Goal: Navigation & Orientation: Find specific page/section

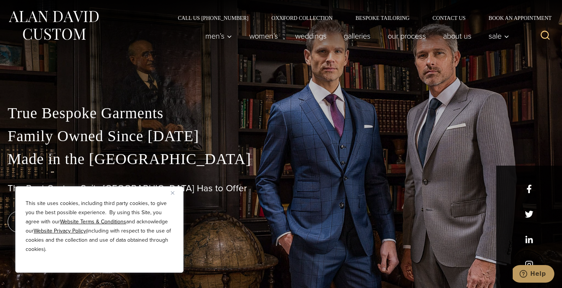
click at [172, 195] on button "Close" at bounding box center [175, 192] width 9 height 9
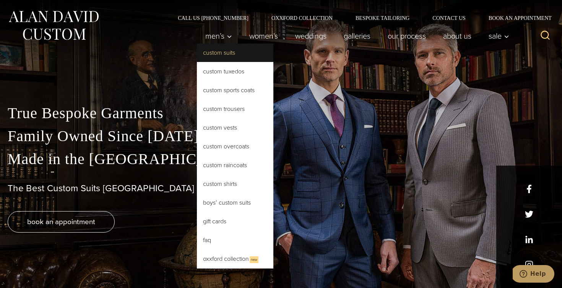
click at [215, 51] on link "Custom Suits" at bounding box center [235, 53] width 76 height 18
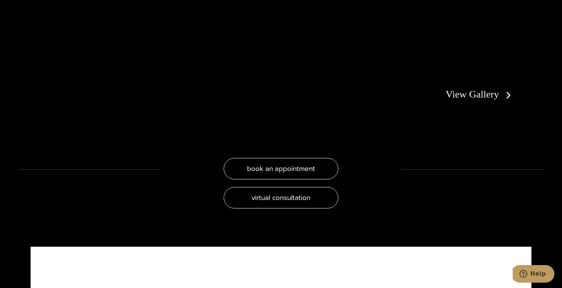
scroll to position [1539, 0]
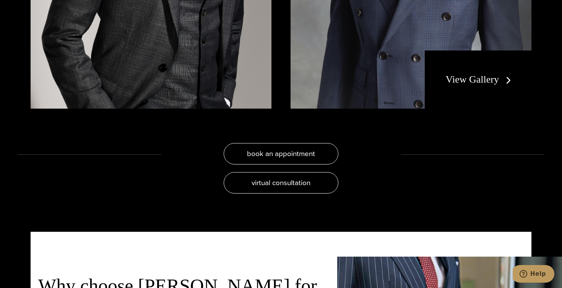
click at [463, 92] on div "View Gallery" at bounding box center [478, 79] width 107 height 58
click at [461, 74] on link "View Gallery" at bounding box center [480, 79] width 68 height 11
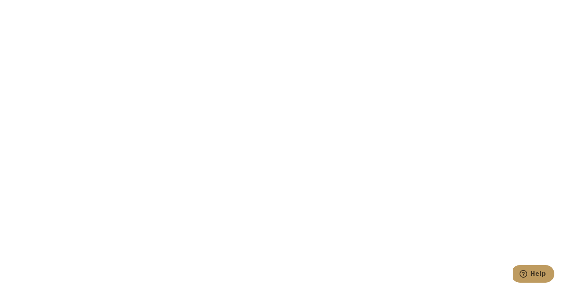
scroll to position [1459, 0]
